Goal: Task Accomplishment & Management: Manage account settings

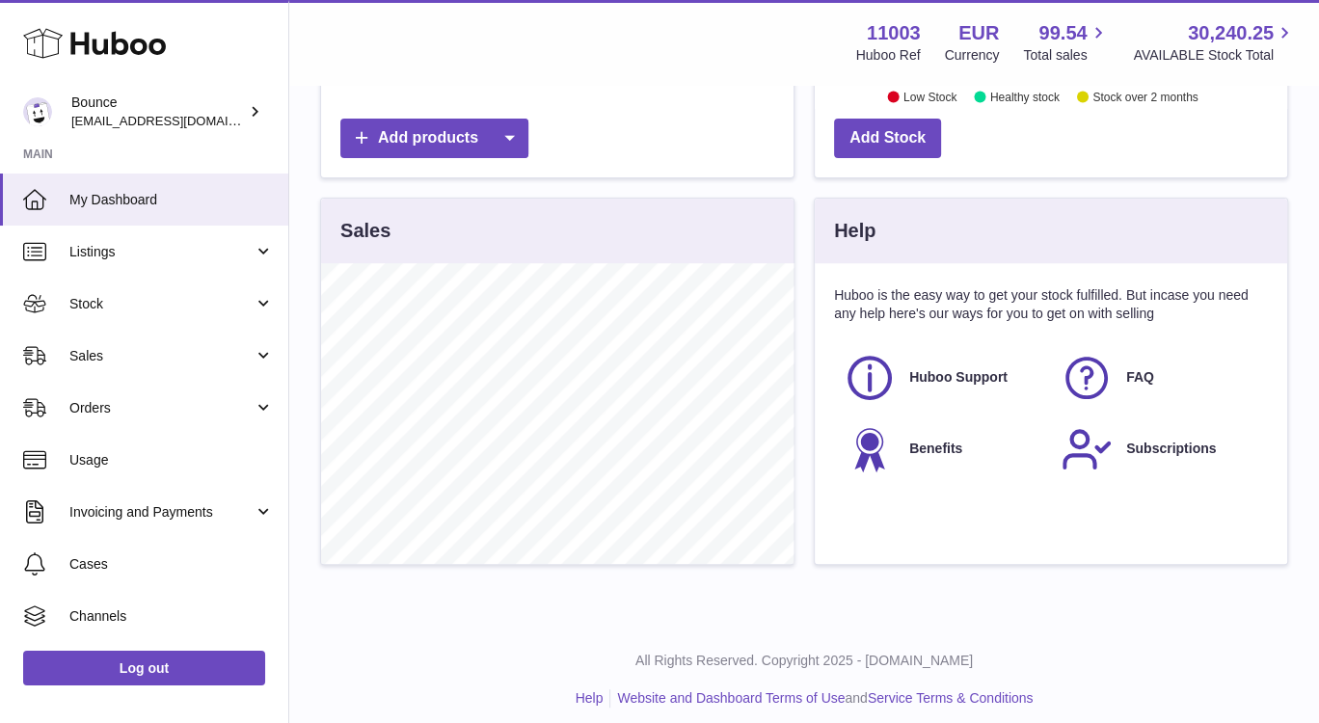
scroll to position [538, 0]
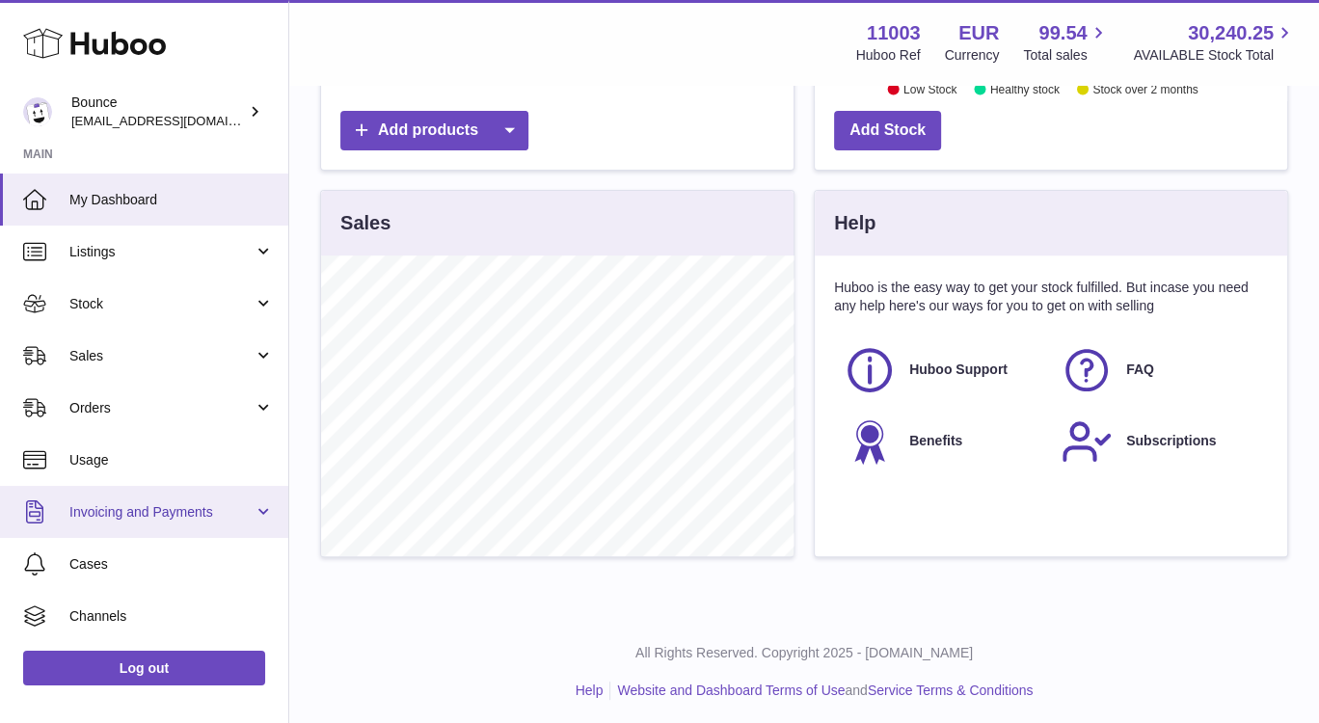
click at [188, 515] on span "Invoicing and Payments" at bounding box center [161, 512] width 184 height 18
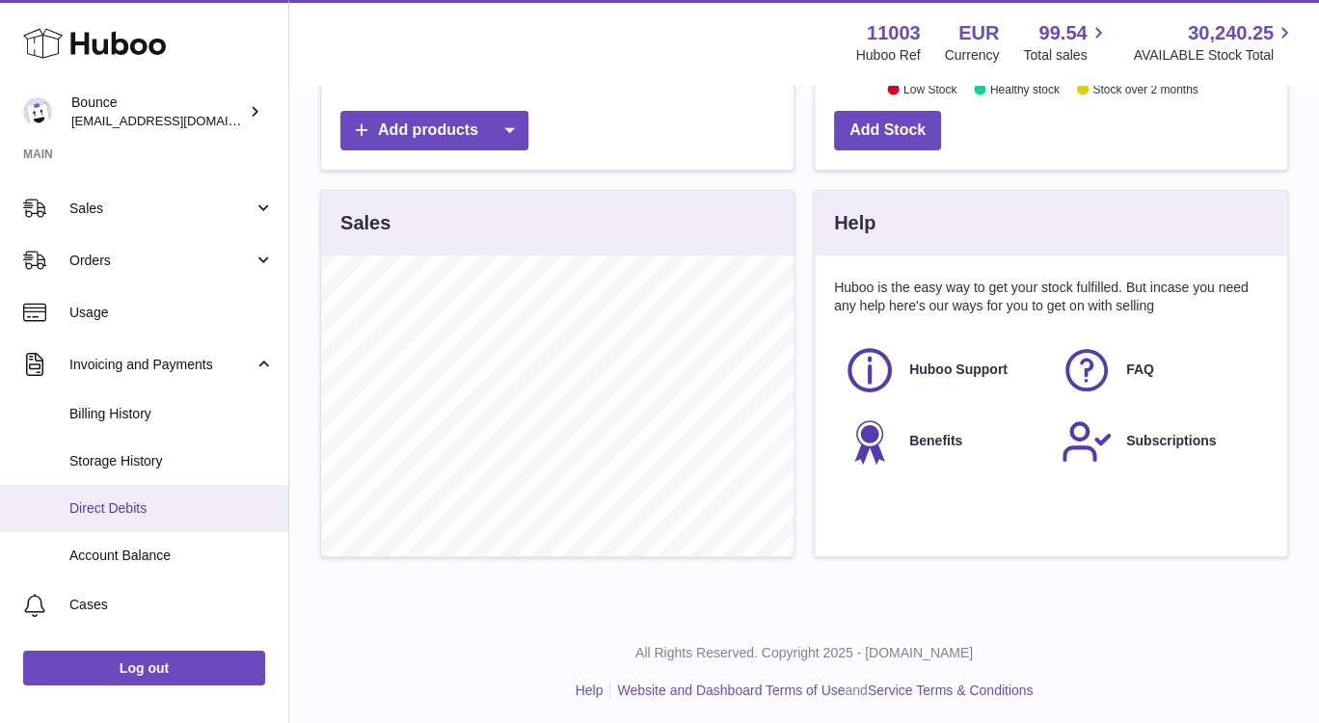
scroll to position [148, 0]
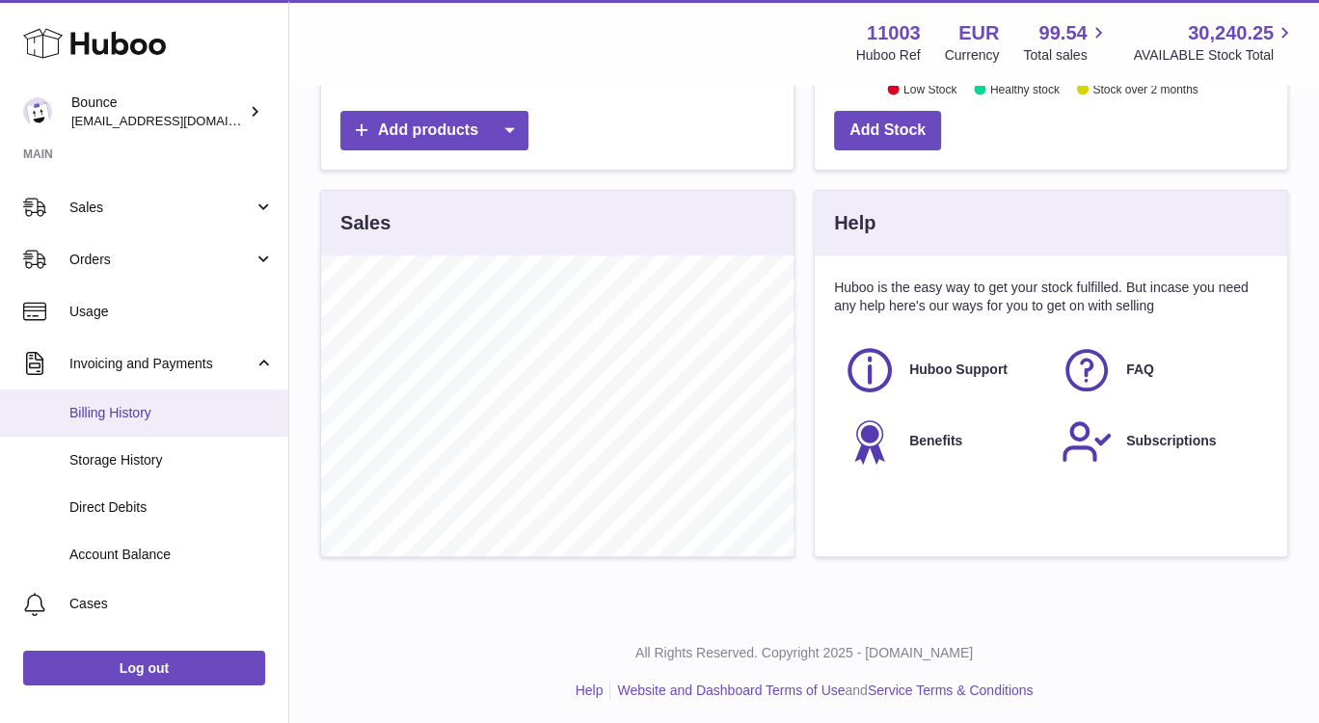
click at [157, 414] on span "Billing History" at bounding box center [171, 413] width 204 height 18
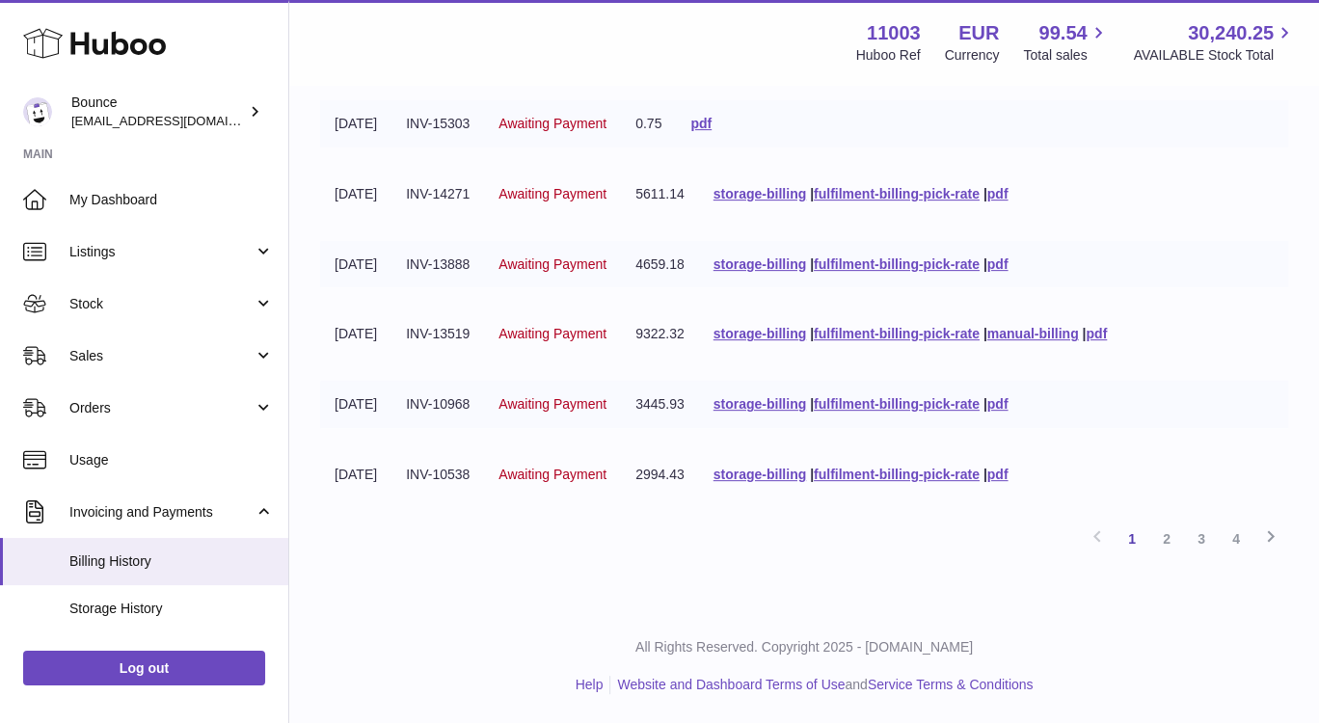
scroll to position [546, 0]
click at [1165, 542] on link "2" at bounding box center [1166, 538] width 35 height 35
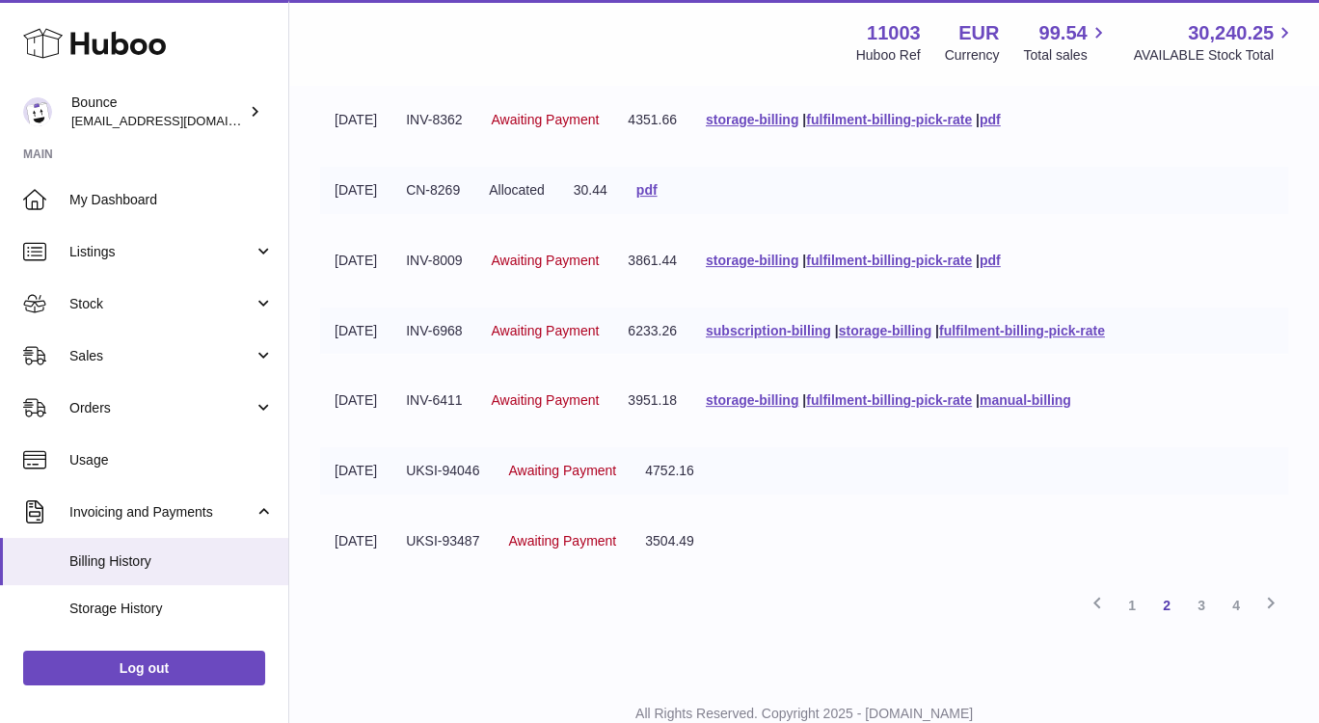
scroll to position [498, 0]
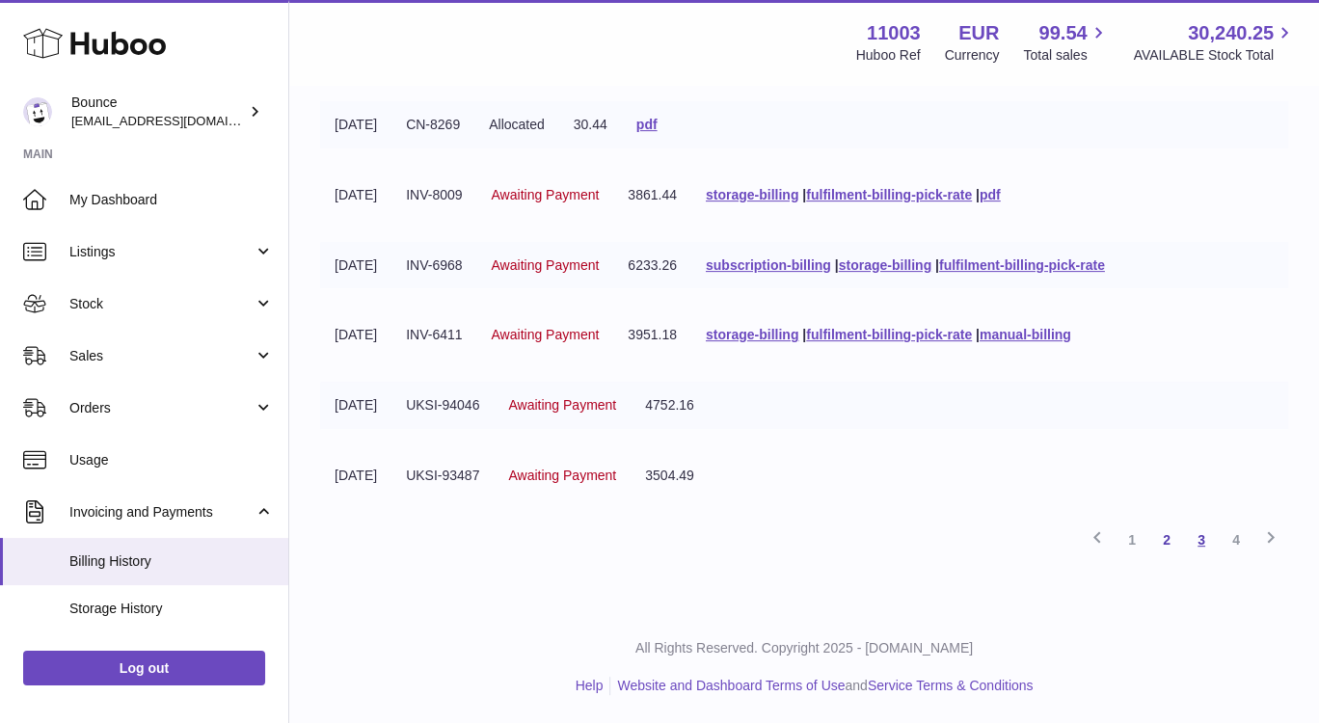
click at [1201, 541] on link "3" at bounding box center [1201, 539] width 35 height 35
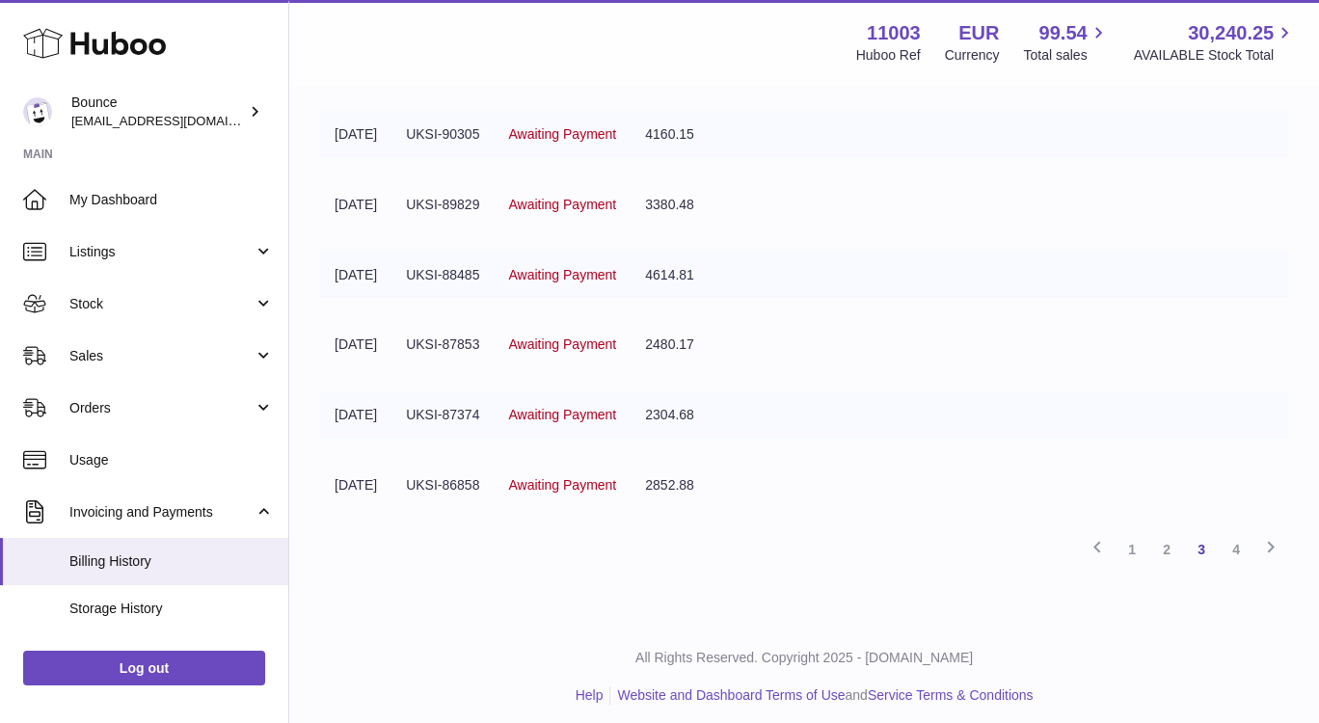
scroll to position [498, 0]
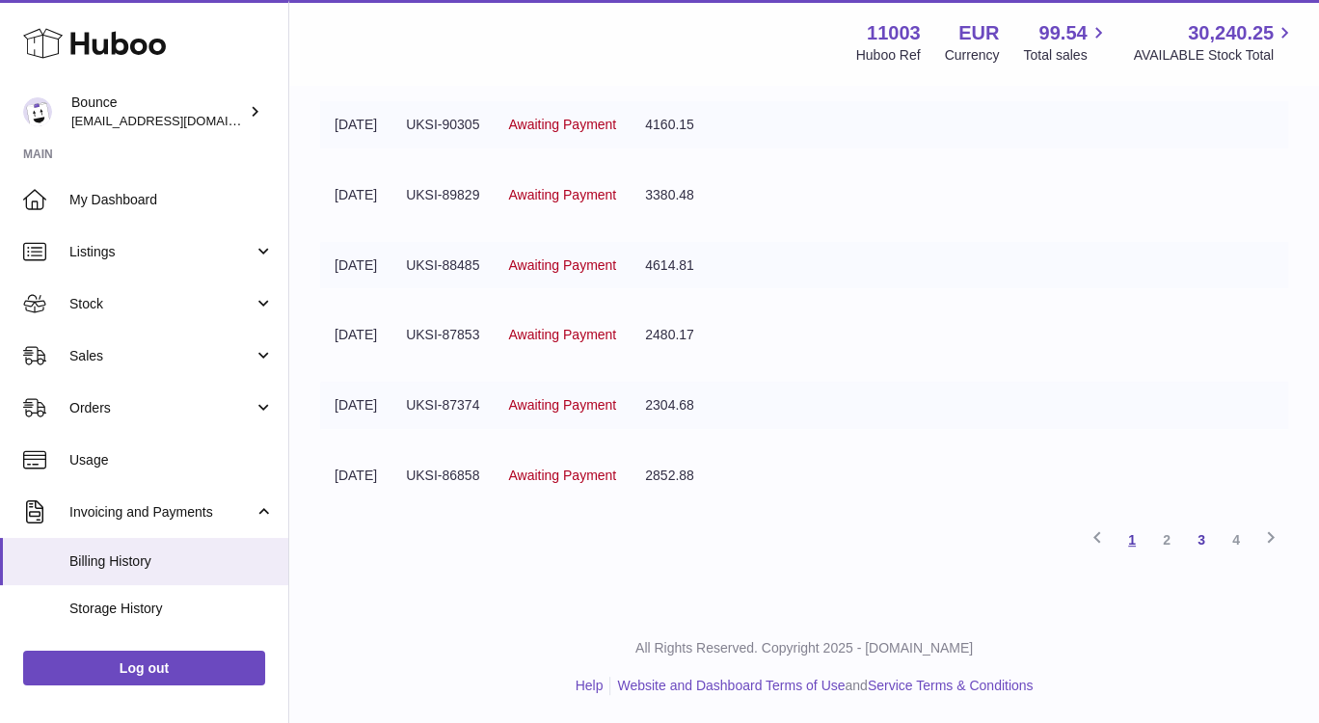
click at [1133, 537] on link "1" at bounding box center [1131, 539] width 35 height 35
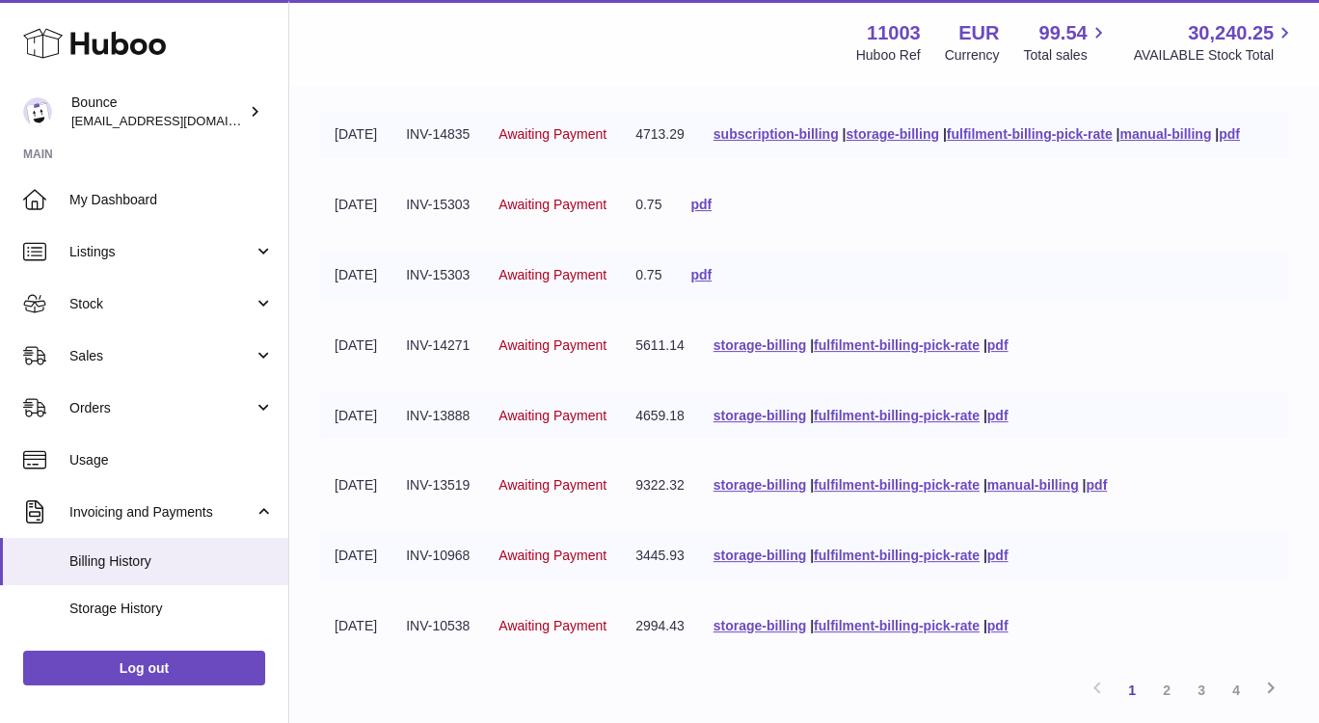
scroll to position [373, 0]
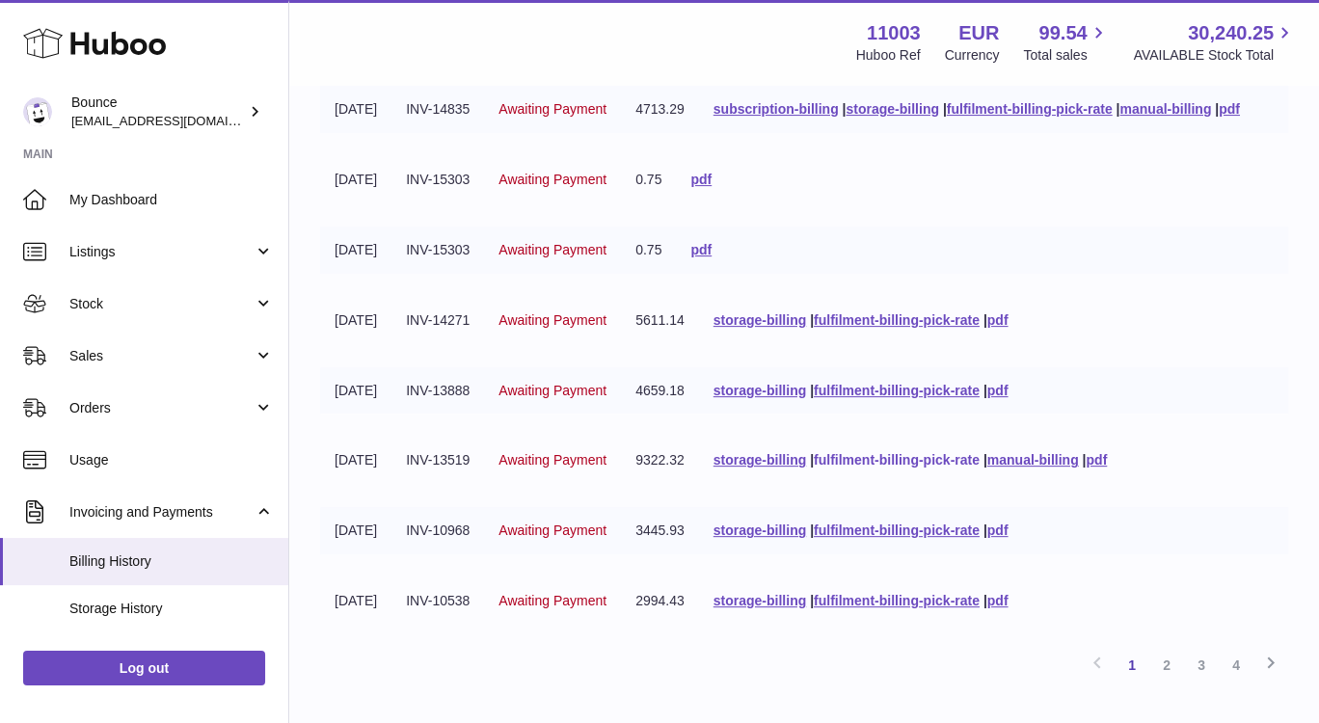
click at [878, 467] on link "fulfilment-billing-pick-rate" at bounding box center [897, 459] width 166 height 15
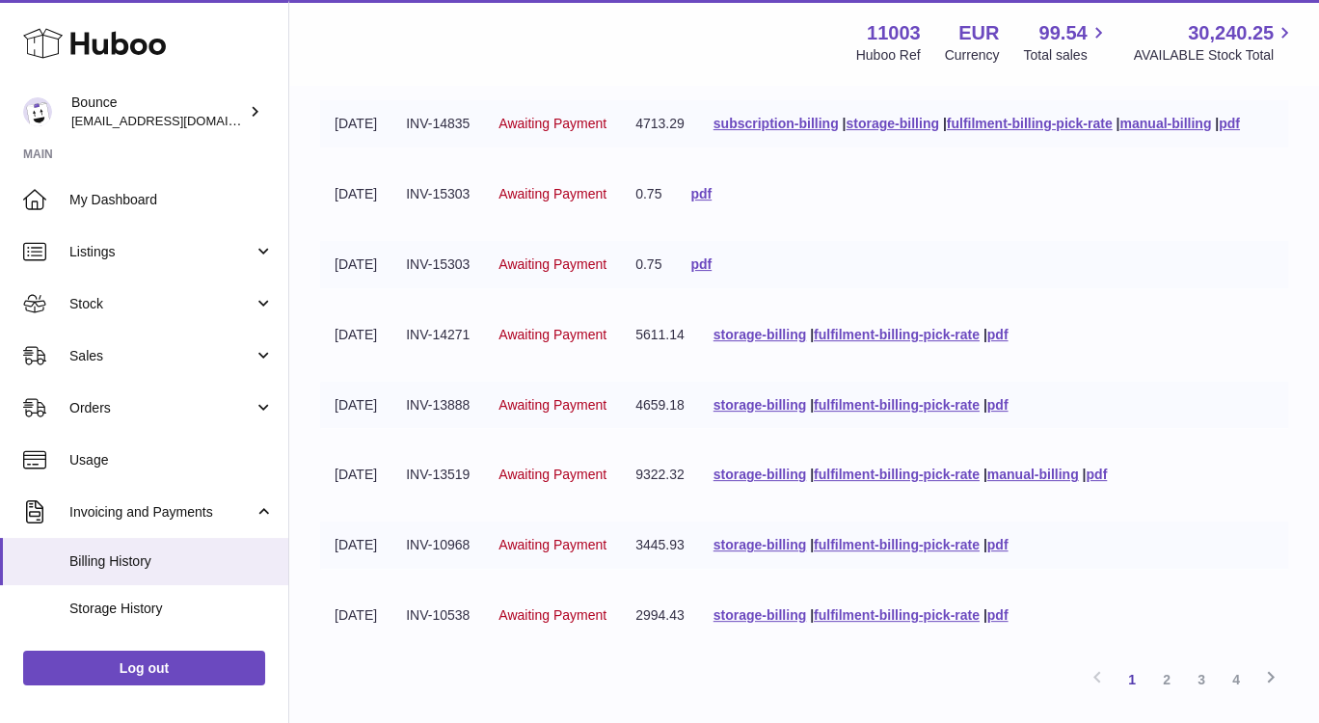
scroll to position [337, 0]
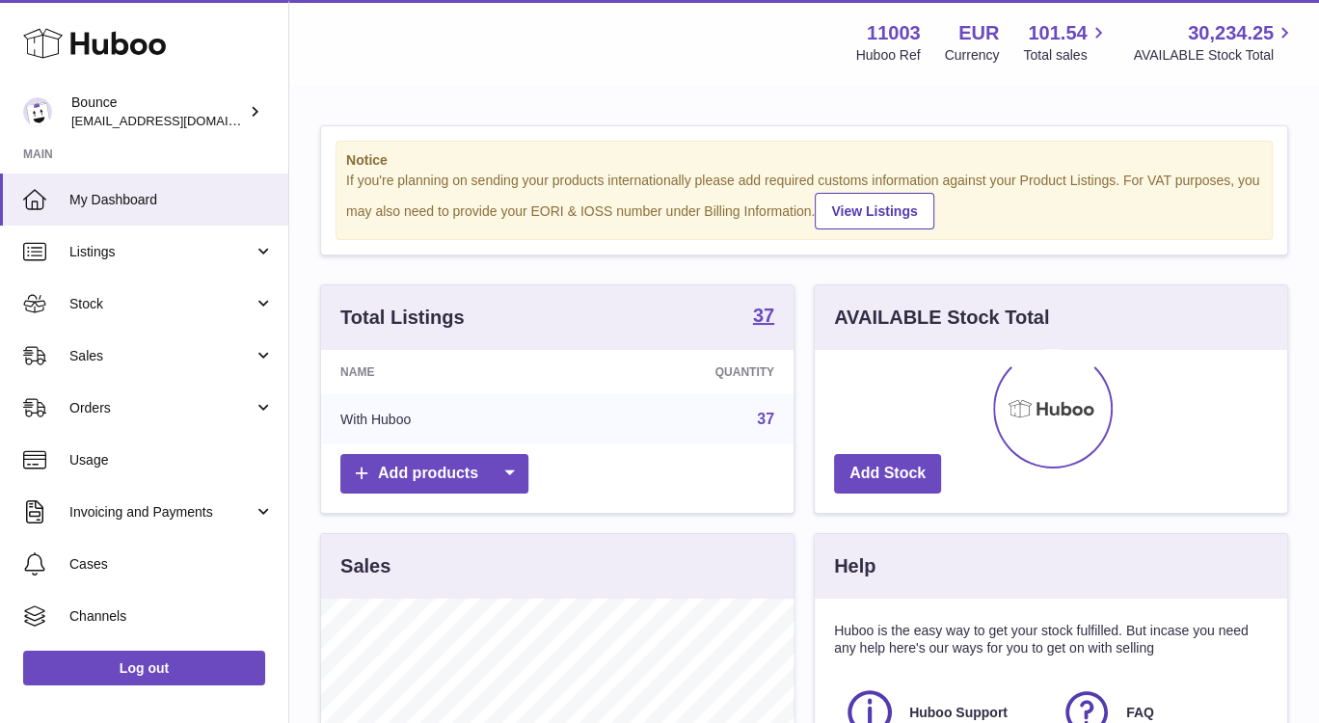
scroll to position [300, 473]
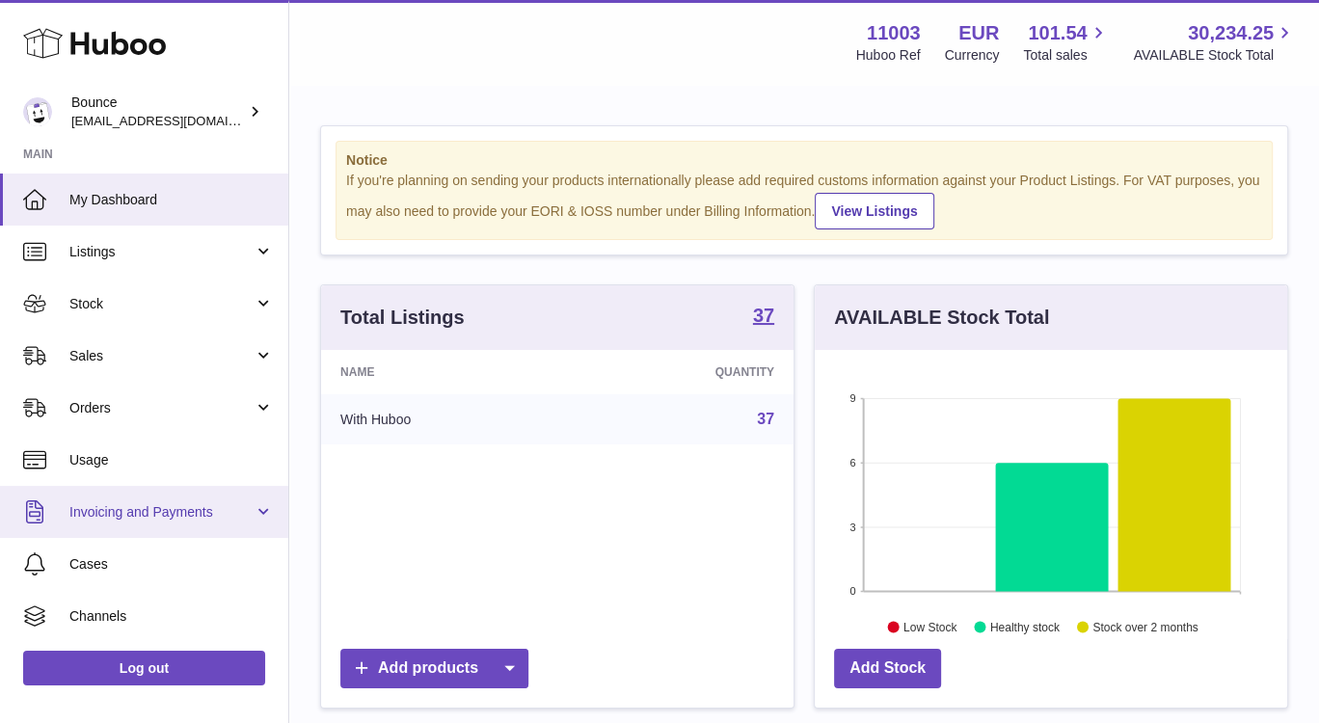
click at [139, 511] on span "Invoicing and Payments" at bounding box center [161, 512] width 184 height 18
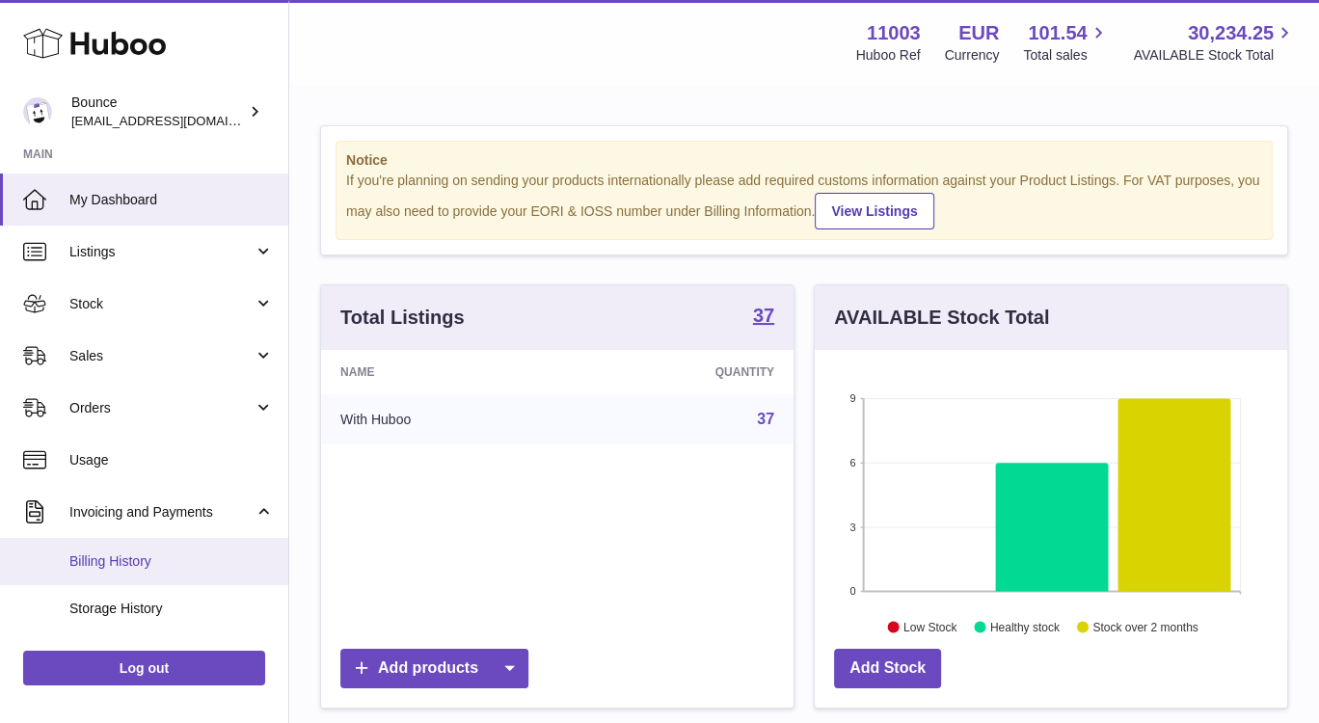
click at [138, 554] on span "Billing History" at bounding box center [171, 561] width 204 height 18
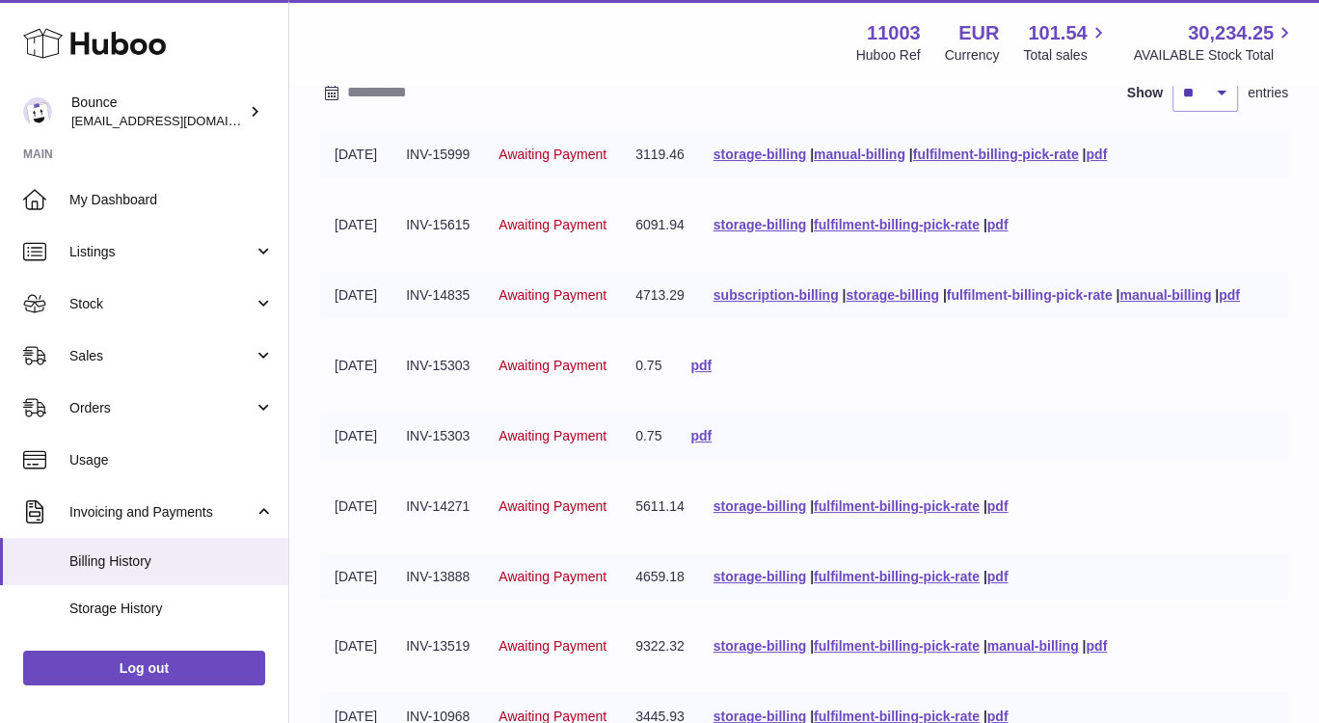
scroll to position [188, 0]
